Goal: Transaction & Acquisition: Purchase product/service

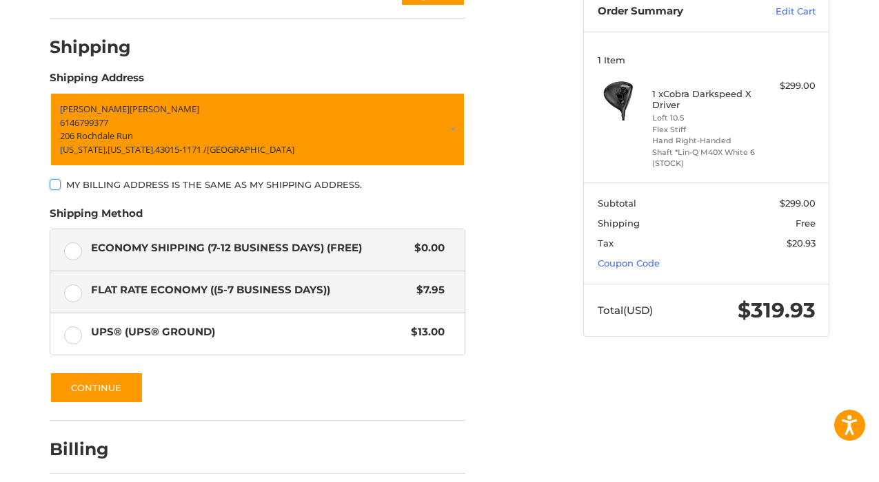
scroll to position [161, 0]
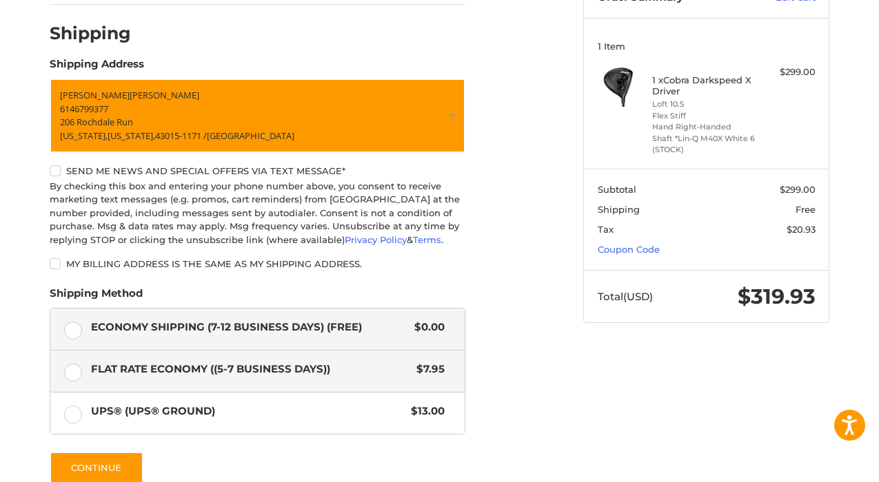
click at [72, 374] on label "Flat Rate Economy ((5-7 Business Days)) $7.95" at bounding box center [257, 371] width 414 height 41
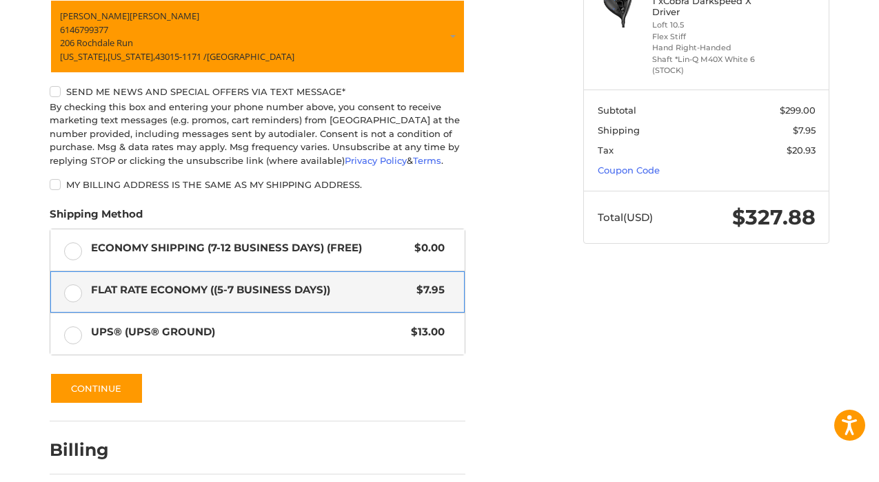
scroll to position [300, 0]
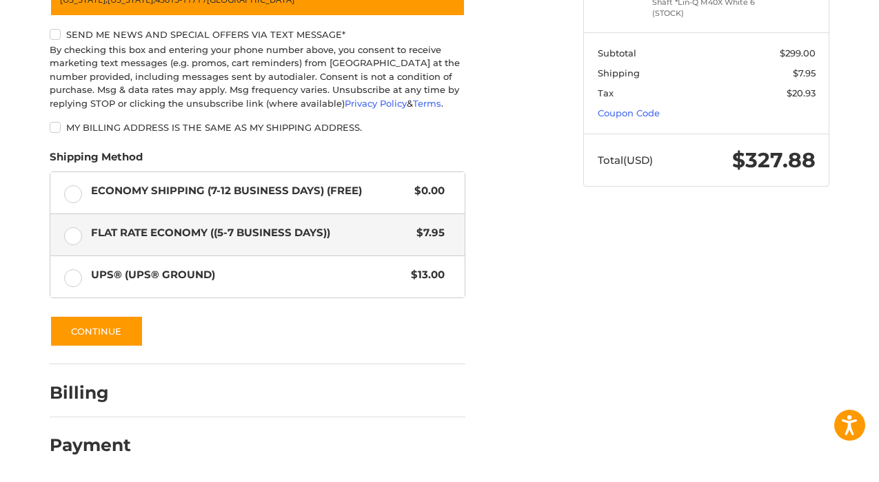
click at [739, 482] on div at bounding box center [439, 482] width 879 height 0
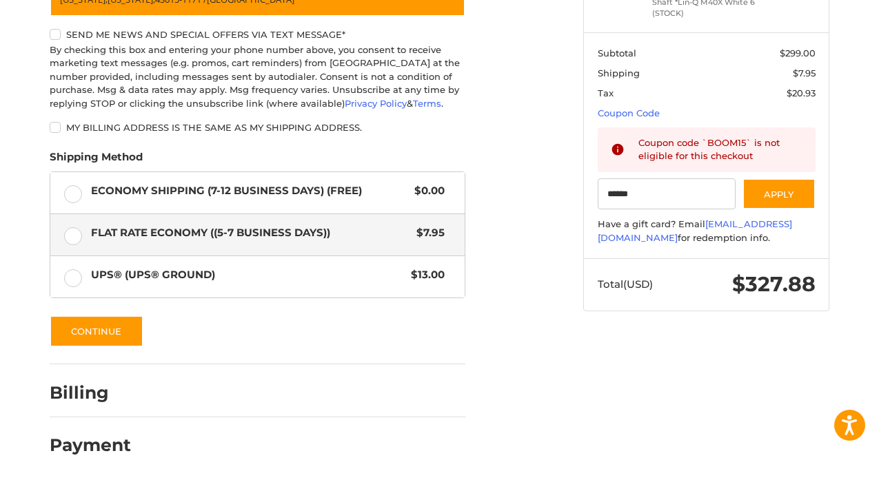
type input "******"
click at [697, 482] on div at bounding box center [439, 482] width 879 height 0
drag, startPoint x: 653, startPoint y: 185, endPoint x: 577, endPoint y: 185, distance: 76.5
click at [576, 185] on aside "Order Summary Edit Cart 1 Item 1 x Cobra Darkspeed X Driver Loft 10.5 Flex Stif…" at bounding box center [706, 68] width 267 height 511
click at [617, 188] on input "******" at bounding box center [666, 193] width 139 height 31
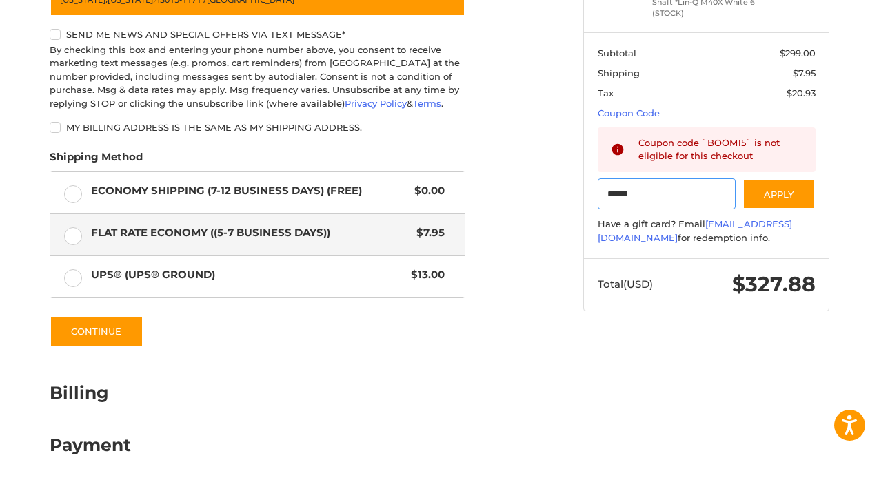
click at [617, 188] on input "******" at bounding box center [666, 193] width 139 height 31
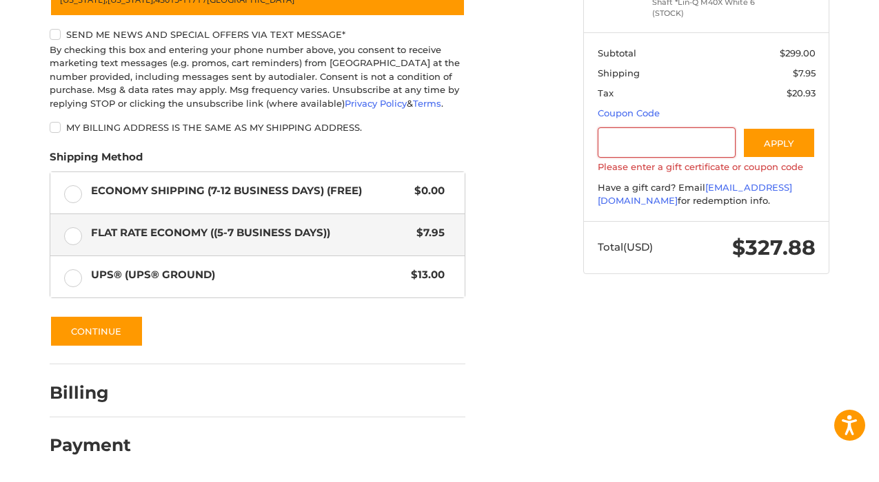
click at [523, 289] on div "Customer [EMAIL_ADDRESS][DOMAIN_NAME] Sign Out Shipping Shipping Address [PERSO…" at bounding box center [305, 140] width 533 height 655
click at [92, 332] on button "Continue" at bounding box center [97, 332] width 94 height 32
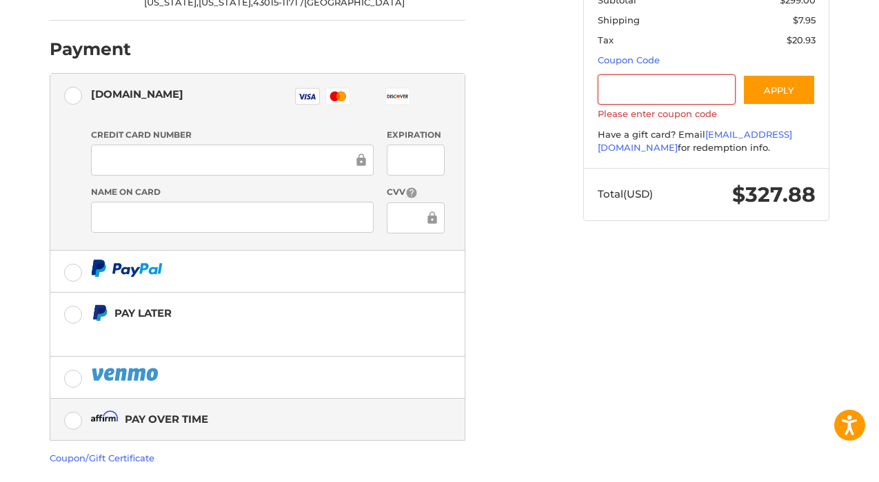
scroll to position [351, 0]
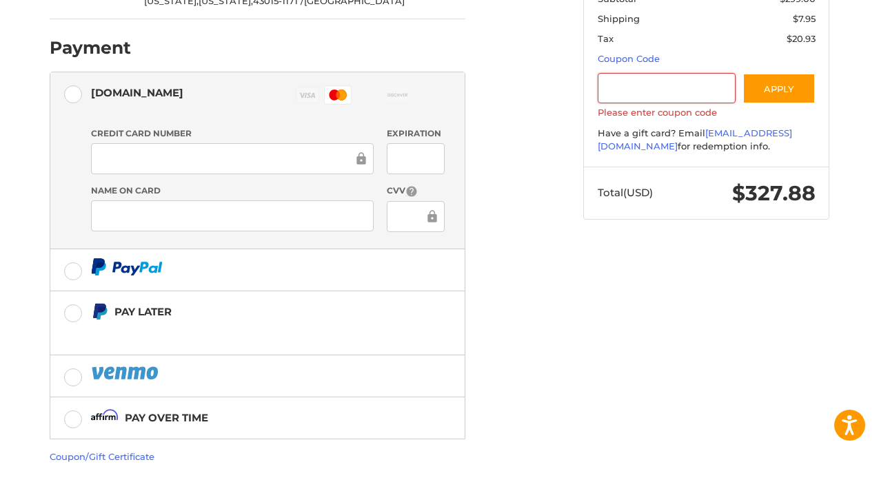
click at [550, 329] on div "Customer [EMAIL_ADDRESS][DOMAIN_NAME] Sign Out Shipping [PERSON_NAME] 614679937…" at bounding box center [305, 148] width 533 height 778
click at [29, 262] on div "Customer [EMAIL_ADDRESS][DOMAIN_NAME] Sign Out Shipping [PERSON_NAME] 614679937…" at bounding box center [439, 154] width 827 height 791
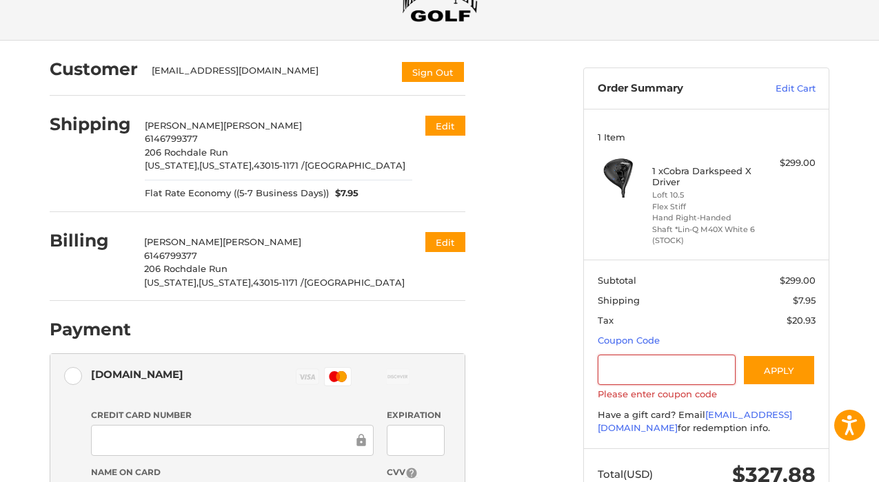
scroll to position [70, 0]
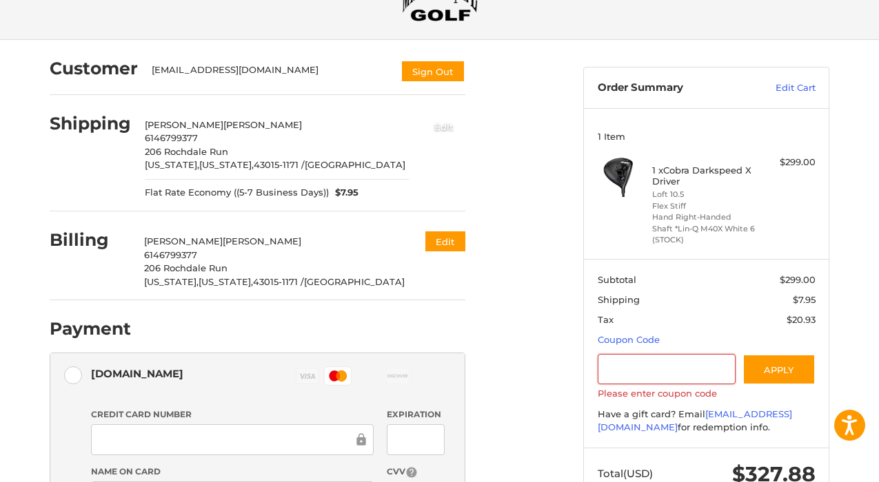
click at [443, 123] on button "Edit" at bounding box center [443, 126] width 43 height 23
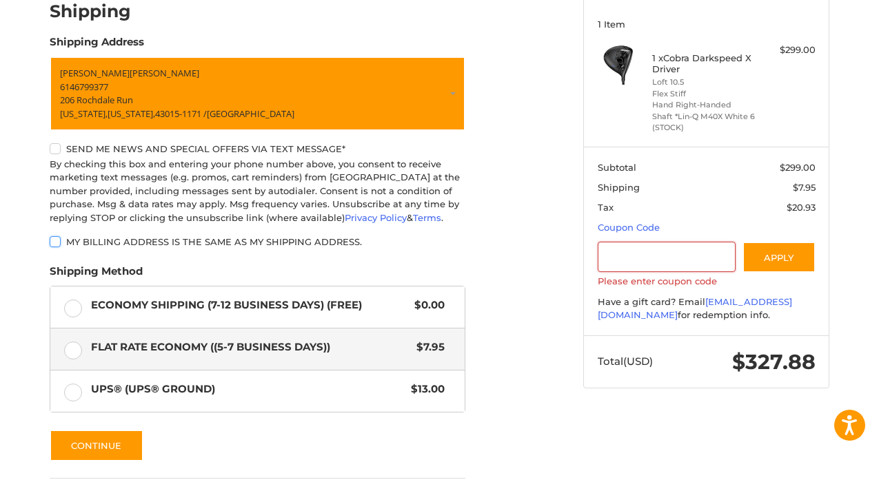
scroll to position [193, 0]
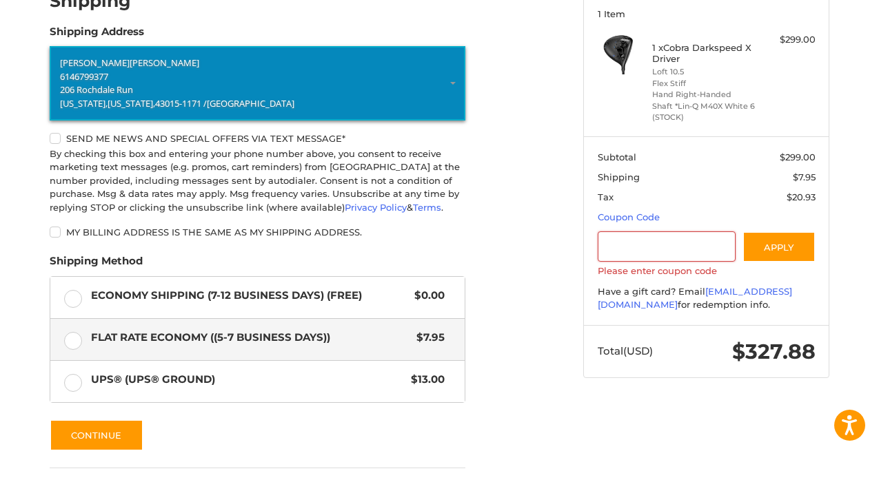
click at [178, 90] on p "206 Rochdale Run" at bounding box center [257, 90] width 395 height 14
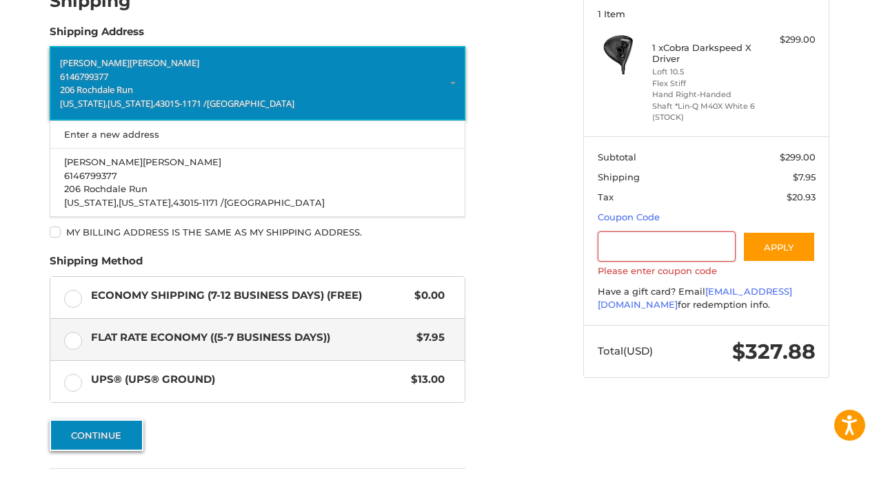
click at [107, 435] on button "Continue" at bounding box center [97, 436] width 94 height 32
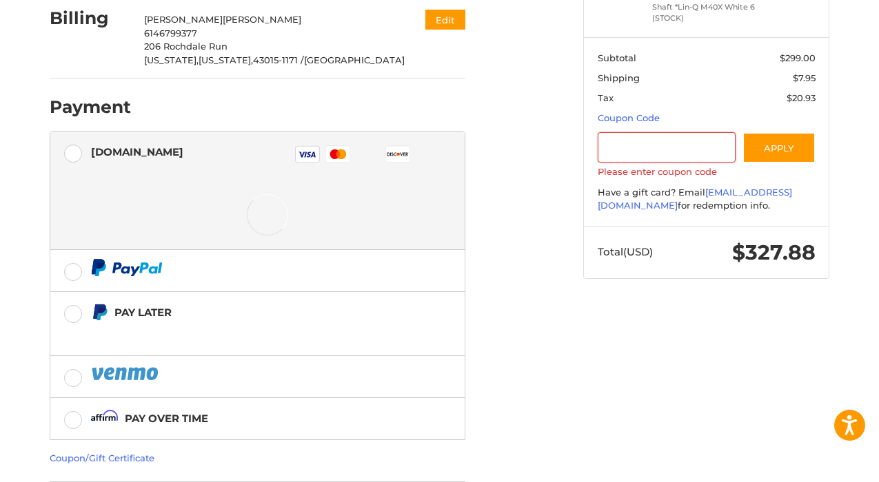
scroll to position [338, 0]
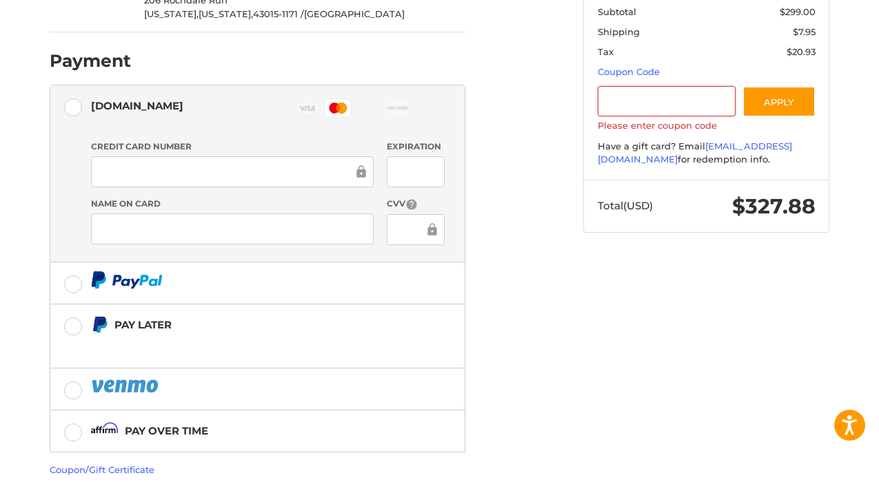
click at [518, 213] on ol "Customer [EMAIL_ADDRESS][DOMAIN_NAME] Sign Out Shipping [PERSON_NAME] 614679937…" at bounding box center [284, 152] width 469 height 761
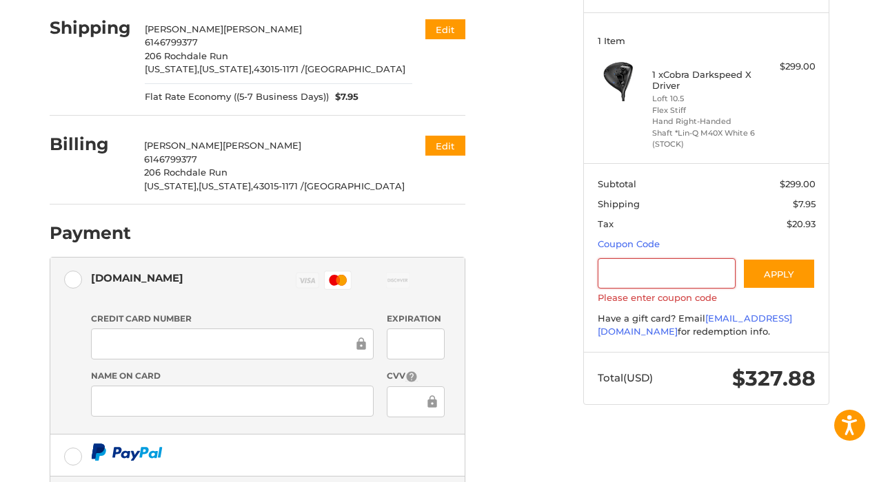
scroll to position [68, 0]
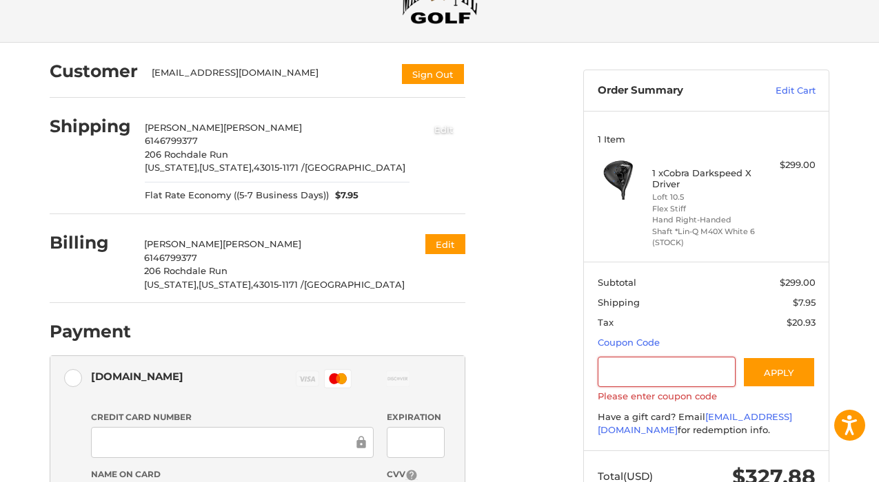
click at [442, 130] on button "Edit" at bounding box center [443, 129] width 43 height 23
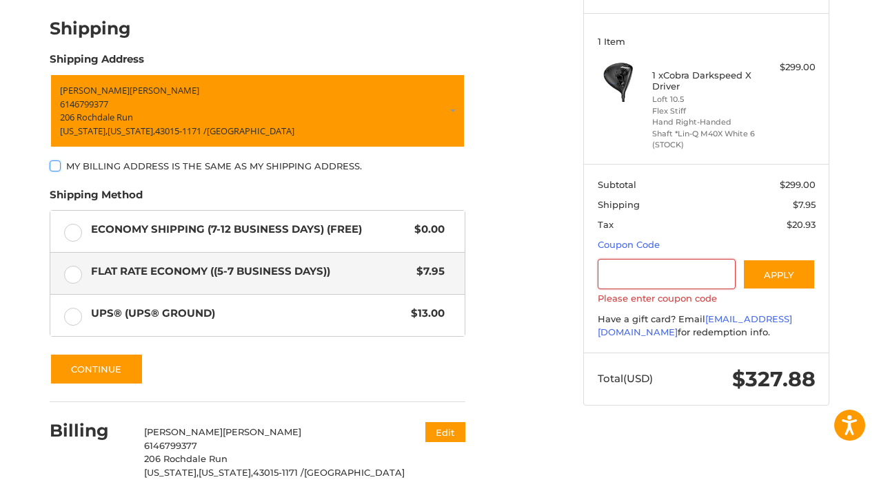
scroll to position [243, 0]
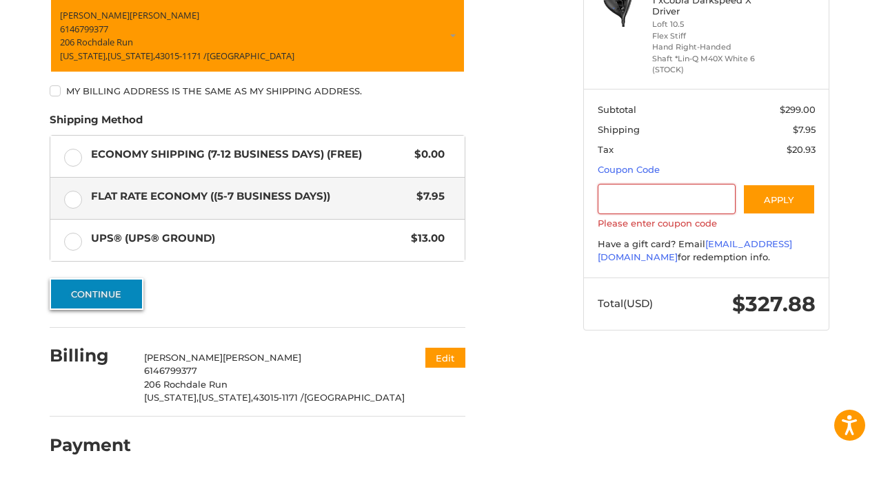
click at [99, 296] on button "Continue" at bounding box center [97, 294] width 94 height 32
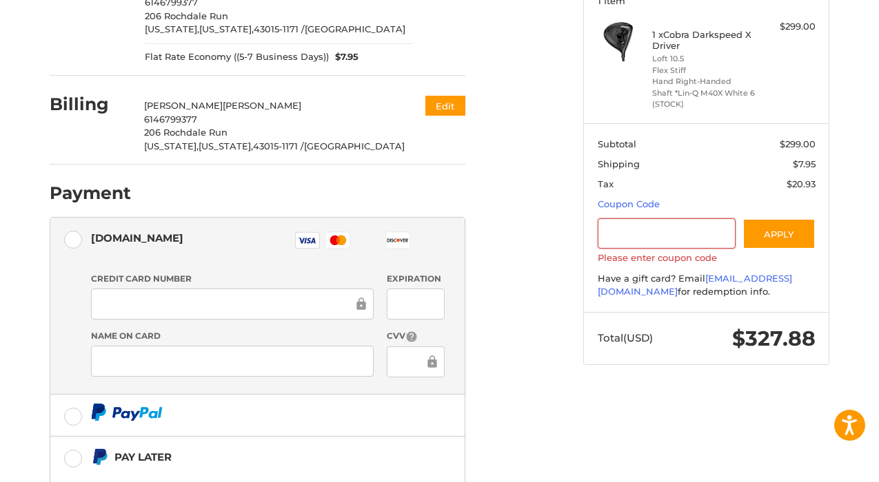
scroll to position [207, 0]
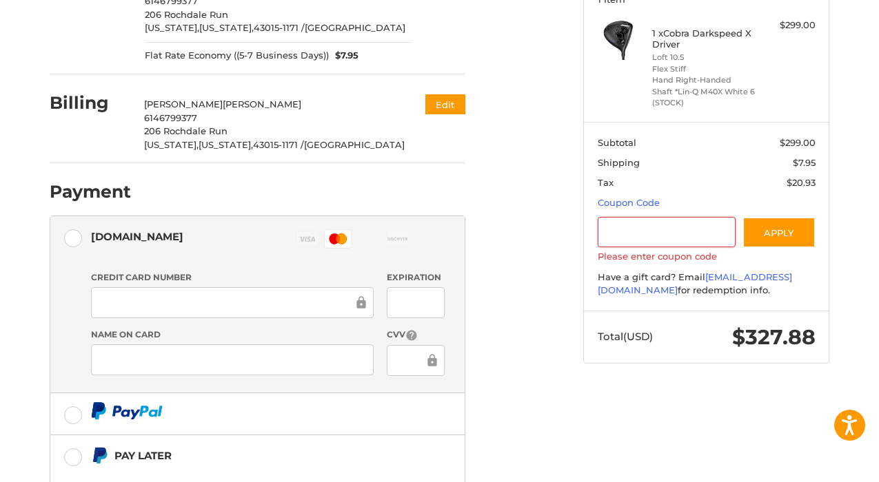
click at [541, 379] on div "Customer [EMAIL_ADDRESS][DOMAIN_NAME] Sign Out Shipping [PERSON_NAME] 614679937…" at bounding box center [305, 292] width 533 height 778
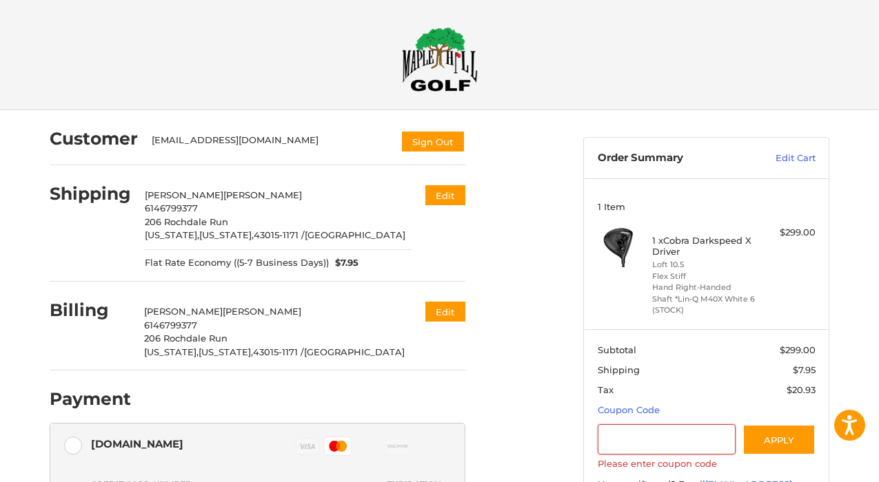
scroll to position [23, 0]
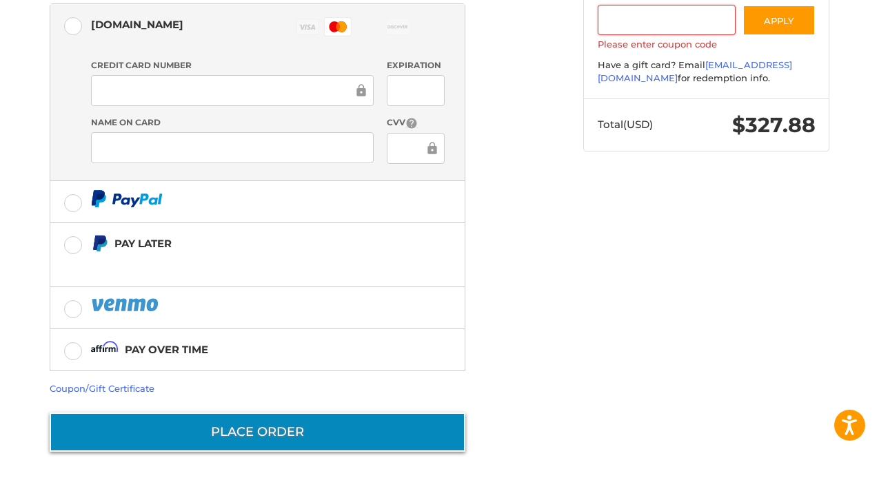
click at [274, 427] on button "Place Order" at bounding box center [258, 432] width 416 height 39
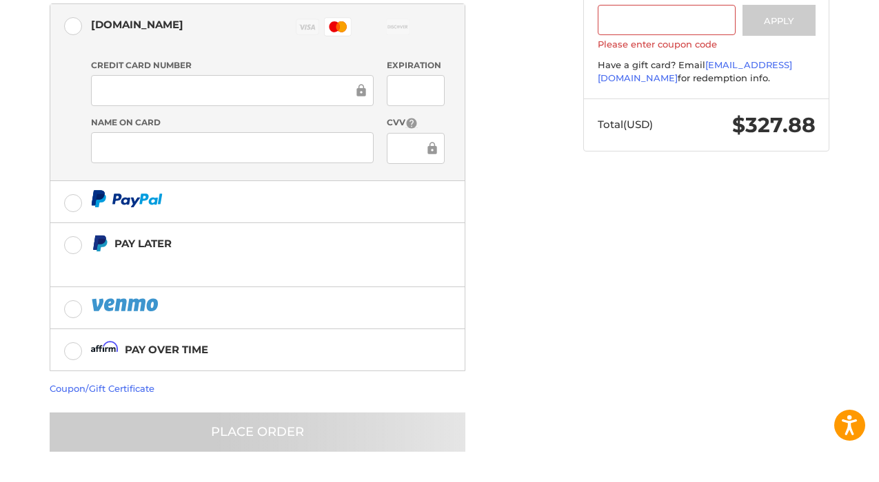
scroll to position [12, 0]
